Goal: Transaction & Acquisition: Subscribe to service/newsletter

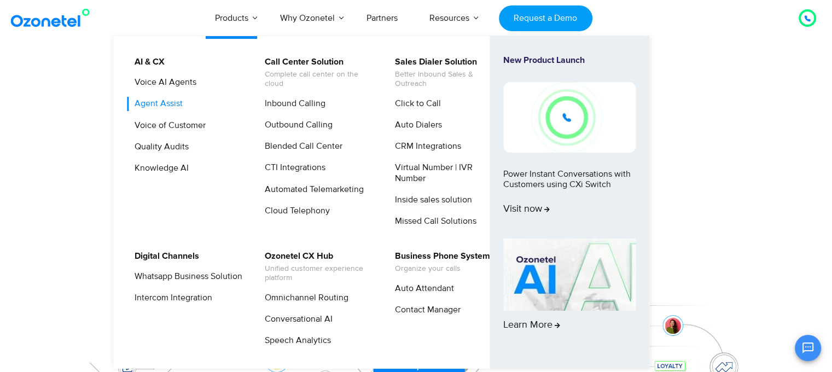
click at [169, 103] on link "Agent Assist" at bounding box center [155, 104] width 57 height 14
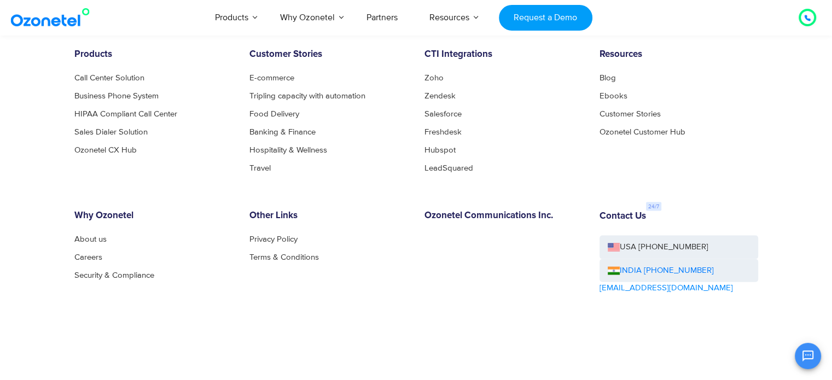
scroll to position [2406, 0]
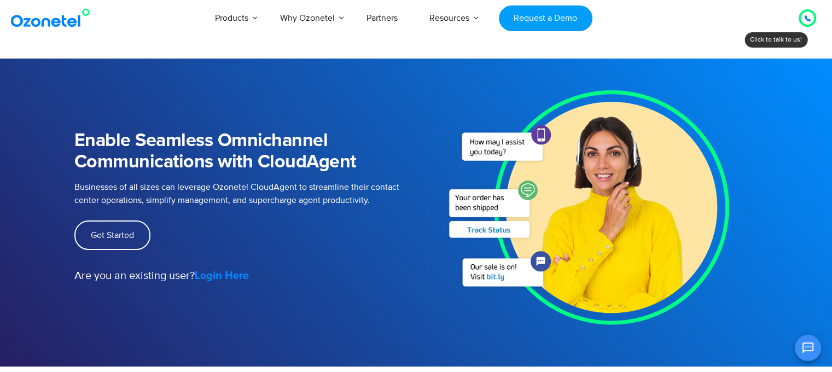
click at [228, 271] on strong "Login Here" at bounding box center [222, 275] width 54 height 11
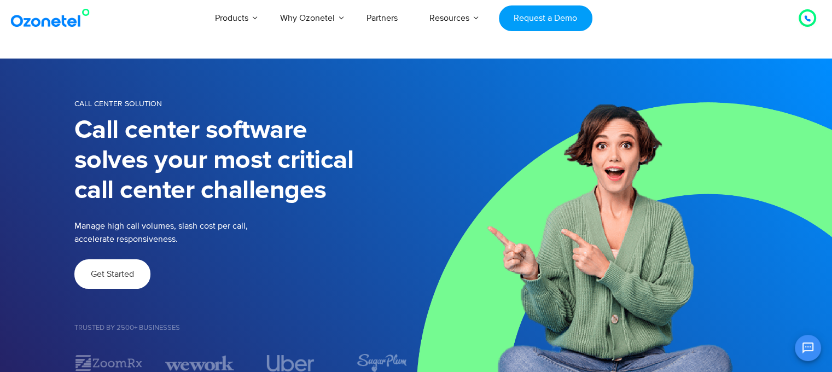
click at [116, 266] on link "Get Started" at bounding box center [112, 274] width 76 height 30
